Goal: Information Seeking & Learning: Learn about a topic

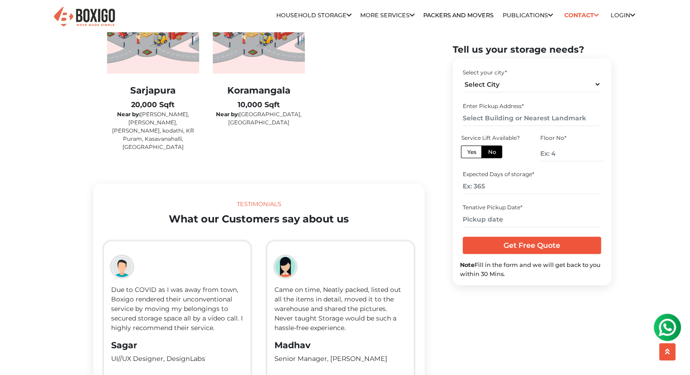
scroll to position [1587, 0]
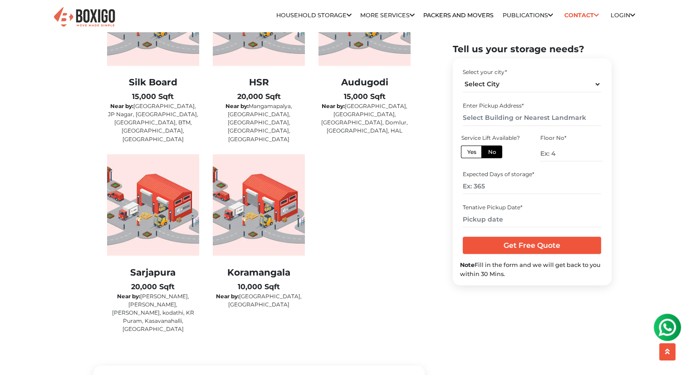
click at [427, 245] on div "Best Self Storage in [GEOGRAPHIC_DATA] We store anything that you care about. 2…" at bounding box center [259, 308] width 345 height 3676
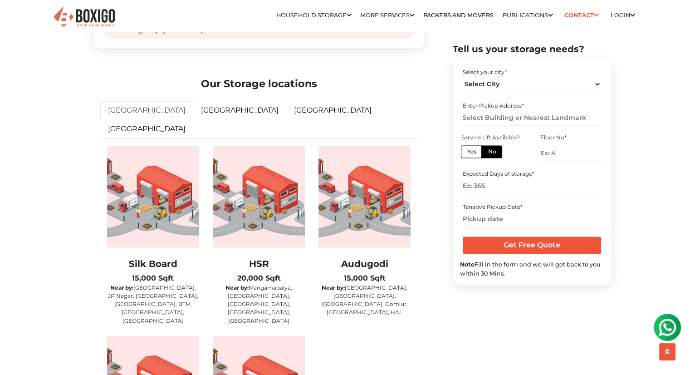
scroll to position [1406, 0]
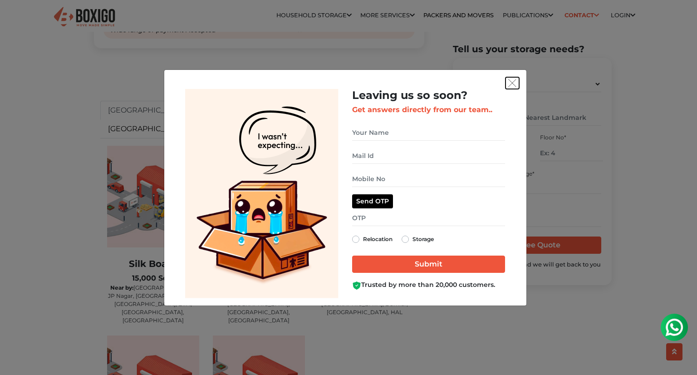
click at [515, 85] on img "get free quote dialog" at bounding box center [512, 83] width 8 height 8
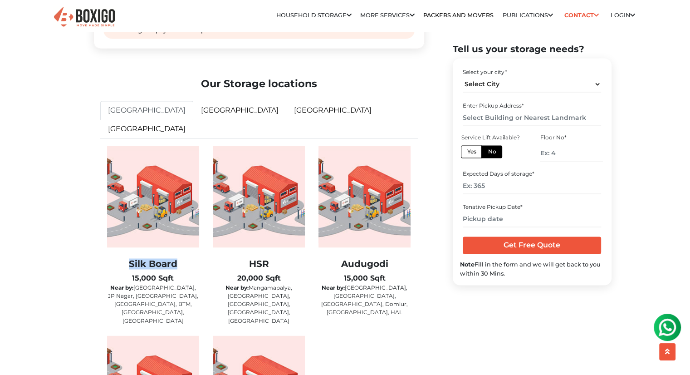
drag, startPoint x: 129, startPoint y: 261, endPoint x: 185, endPoint y: 261, distance: 55.8
click at [185, 261] on h2 "Silk Board" at bounding box center [153, 263] width 92 height 11
copy h2 "Silk Board"
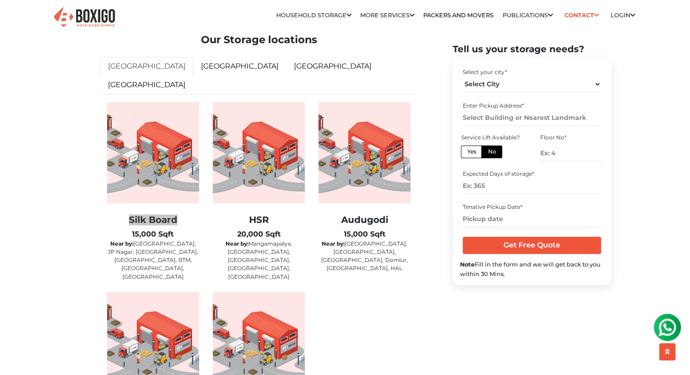
scroll to position [1497, 0]
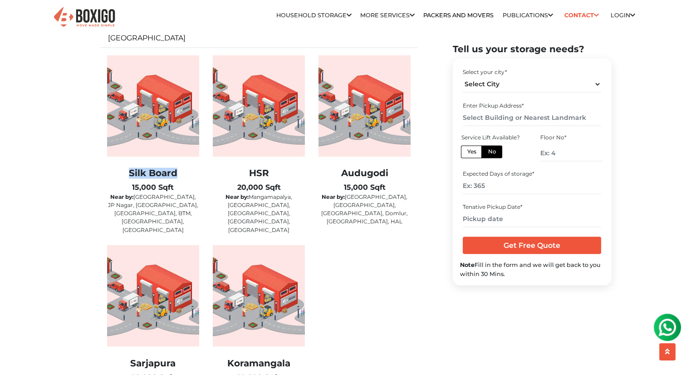
click at [137, 357] on h2 "Sarjapura" at bounding box center [153, 362] width 92 height 11
copy h2 "Sarjapura"
click at [261, 357] on h2 "Koramangala" at bounding box center [259, 362] width 92 height 11
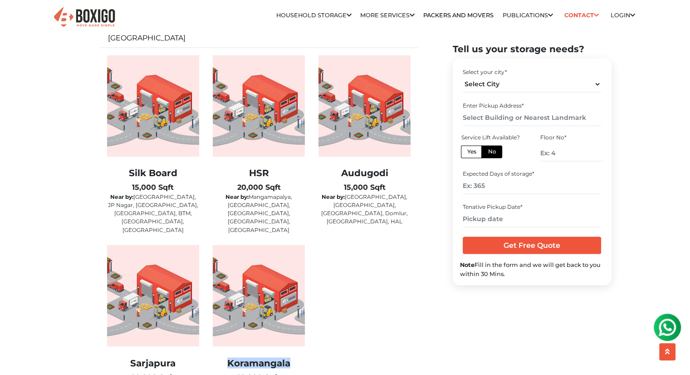
copy h2 "Koramangala"
click at [193, 29] on link "[GEOGRAPHIC_DATA]" at bounding box center [239, 19] width 93 height 19
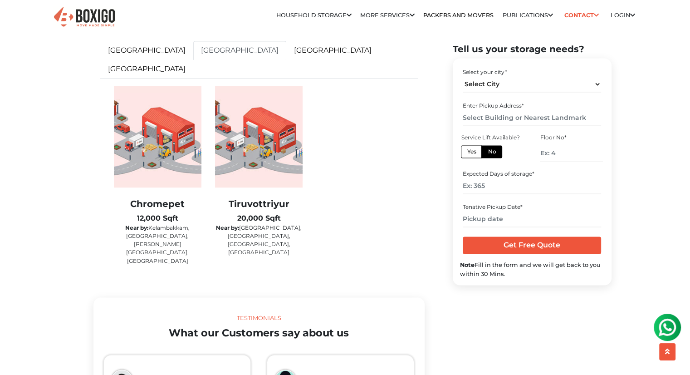
scroll to position [1406, 0]
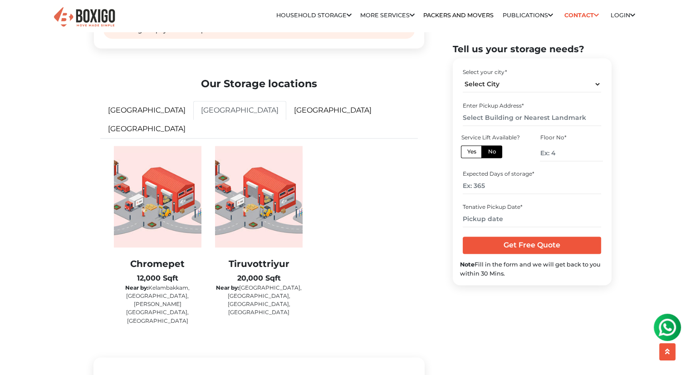
click at [151, 264] on h2 "Chromepet" at bounding box center [158, 263] width 88 height 11
copy h2 "Chromepet"
click at [262, 265] on h2 "Tiruvottriyur" at bounding box center [259, 263] width 88 height 11
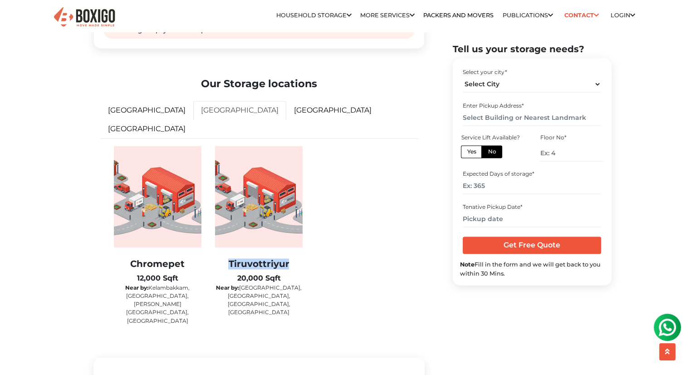
copy h2 "Tiruvottriyur"
click at [286, 120] on link "[GEOGRAPHIC_DATA]" at bounding box center [332, 110] width 93 height 19
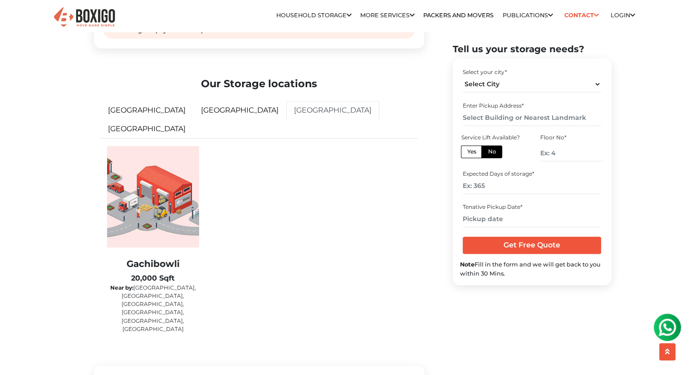
click at [176, 261] on h2 "Gachibowli" at bounding box center [153, 263] width 92 height 11
copy h2 "Gachibowli"
click at [193, 132] on link "[GEOGRAPHIC_DATA]" at bounding box center [146, 128] width 93 height 19
click at [149, 260] on h2 "Bhiwandi" at bounding box center [153, 263] width 92 height 11
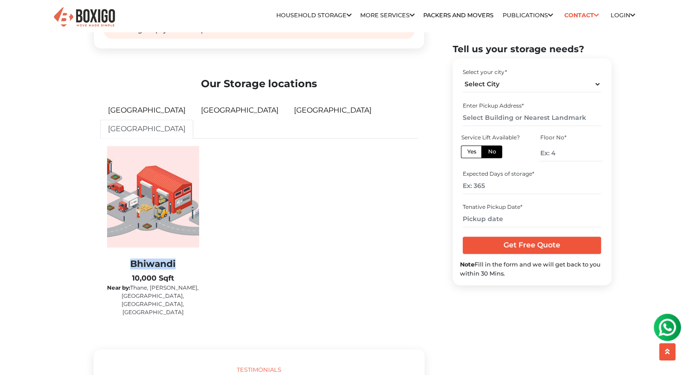
click at [149, 260] on h2 "Bhiwandi" at bounding box center [153, 263] width 92 height 11
copy h2 "Bhiwandi"
click at [359, 263] on div "Bhiwandi 10,000 Sqft Near by: Thane, Kalyan, Dombivli, Navi Mumbai, Badlapur" at bounding box center [258, 236] width 317 height 181
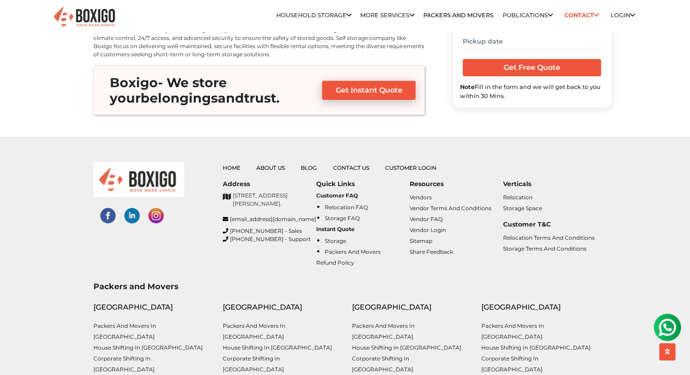
scroll to position [3490, 0]
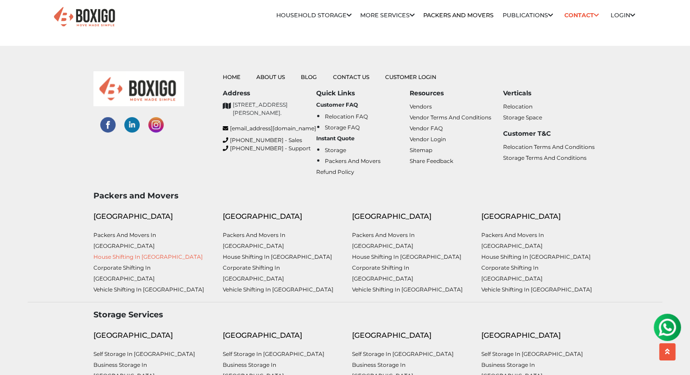
click at [156, 253] on link "House shifting in [GEOGRAPHIC_DATA]" at bounding box center [147, 256] width 109 height 7
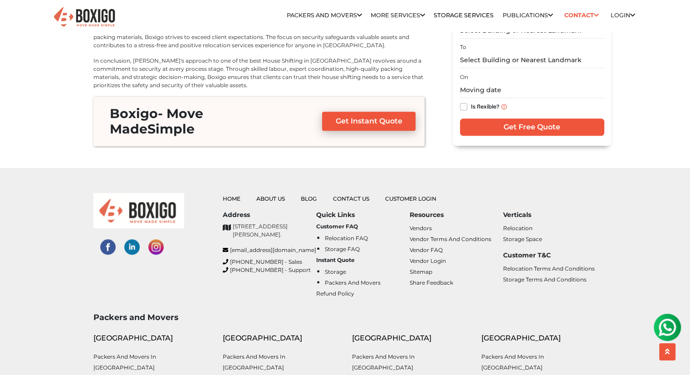
scroll to position [4051, 0]
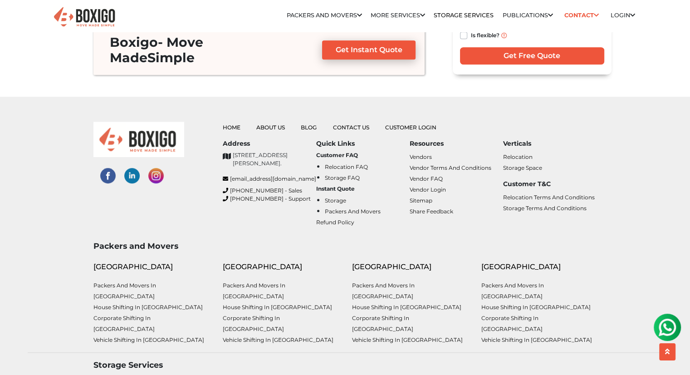
drag, startPoint x: 37, startPoint y: 171, endPoint x: 29, endPoint y: 294, distance: 123.2
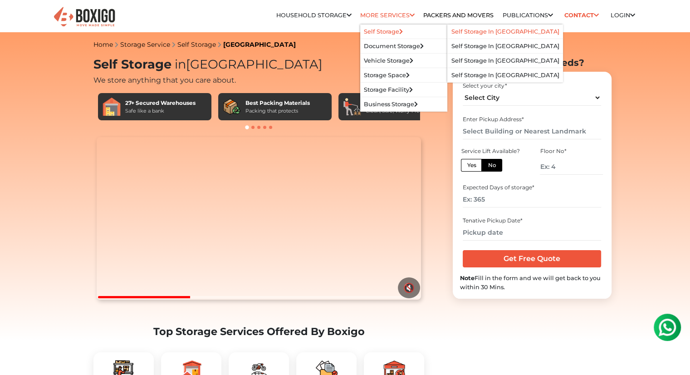
click at [464, 32] on link "Self Storage in [GEOGRAPHIC_DATA]" at bounding box center [505, 31] width 108 height 7
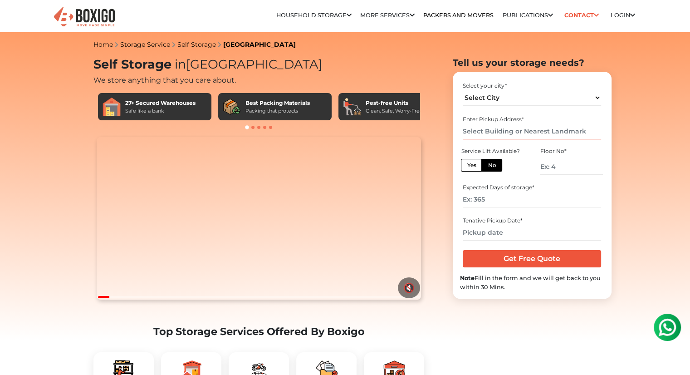
click at [573, 131] on input "text" at bounding box center [532, 131] width 138 height 16
click at [573, 98] on select "Select City Bangalore Bengaluru Bhopal Bhubaneswar Chennai Coimbatore Cuttack D…" at bounding box center [532, 98] width 138 height 16
select select "[GEOGRAPHIC_DATA]"
click at [463, 90] on select "Select City Bangalore Bengaluru Bhopal Bhubaneswar Chennai Coimbatore Cuttack D…" at bounding box center [532, 98] width 138 height 16
click at [563, 130] on input "text" at bounding box center [532, 131] width 138 height 16
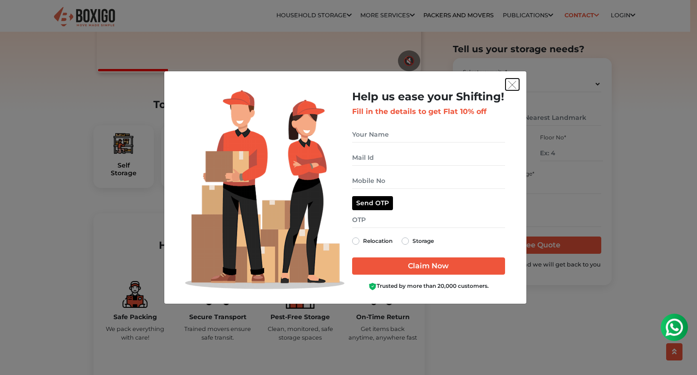
click at [512, 85] on img "get free quote dialog" at bounding box center [512, 85] width 8 height 8
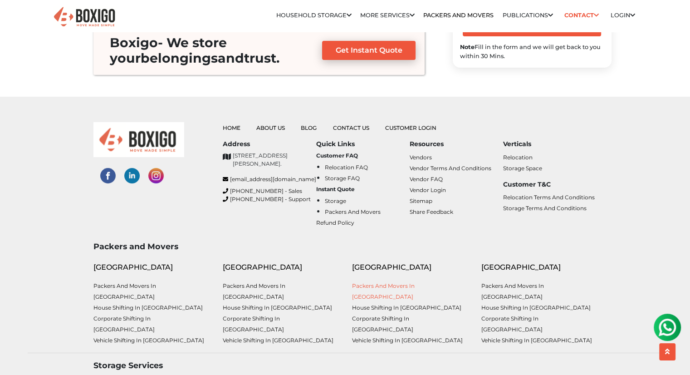
scroll to position [3507, 0]
click at [514, 165] on link "Storage Space" at bounding box center [522, 168] width 39 height 7
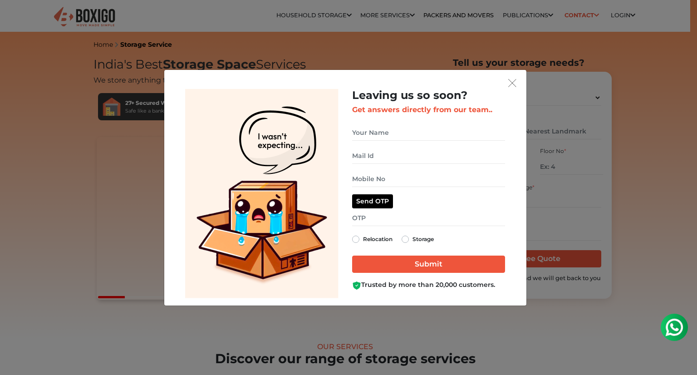
drag, startPoint x: 56, startPoint y: 70, endPoint x: 83, endPoint y: 176, distance: 109.6
click at [510, 83] on img "get free quote dialog" at bounding box center [512, 83] width 8 height 8
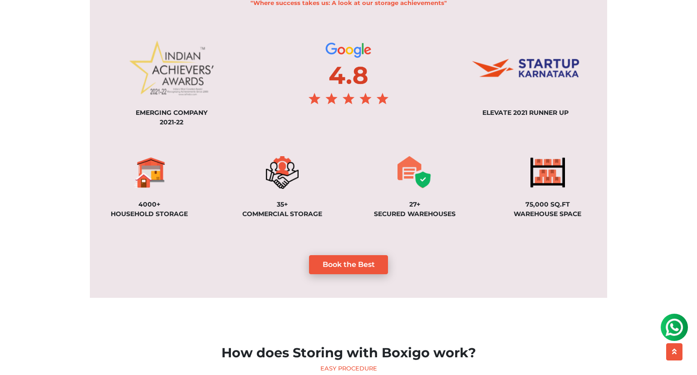
scroll to position [719, 0]
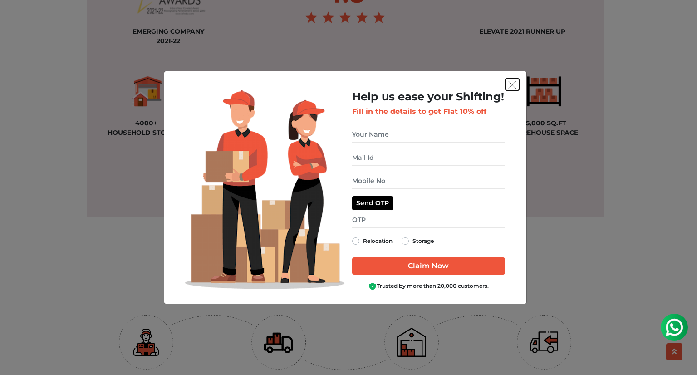
click at [514, 86] on img "get free quote dialog" at bounding box center [512, 85] width 8 height 8
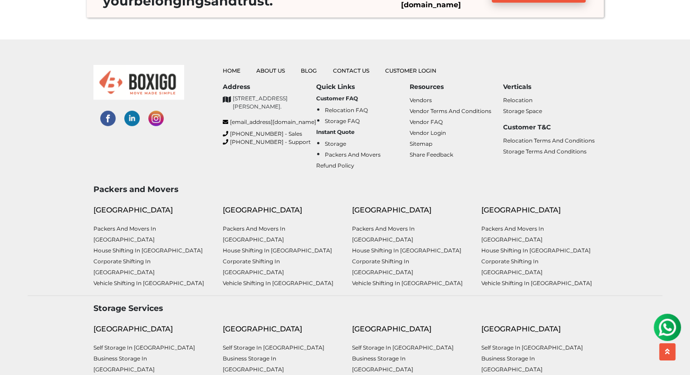
scroll to position [2771, 0]
